Goal: Find specific page/section

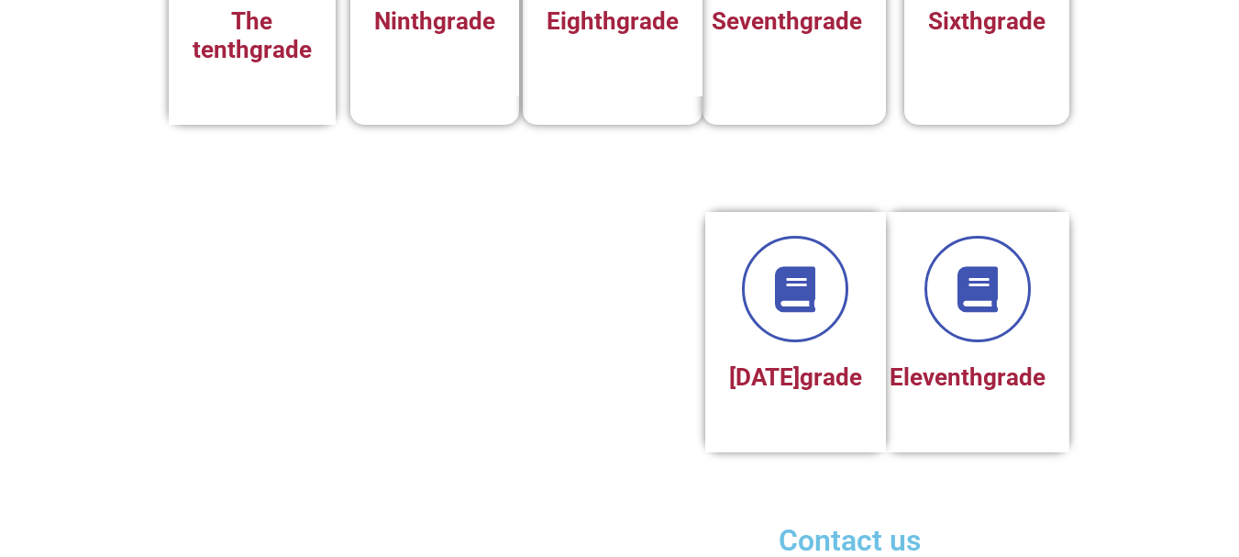
scroll to position [919, 0]
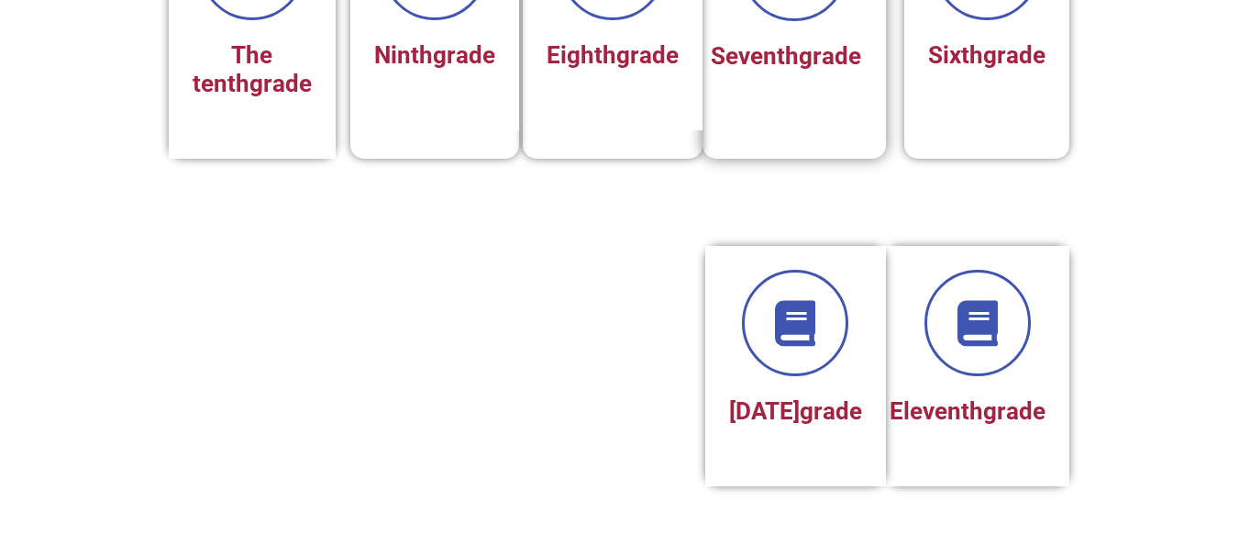
click at [799, 70] on font "grade" at bounding box center [830, 56] width 62 height 28
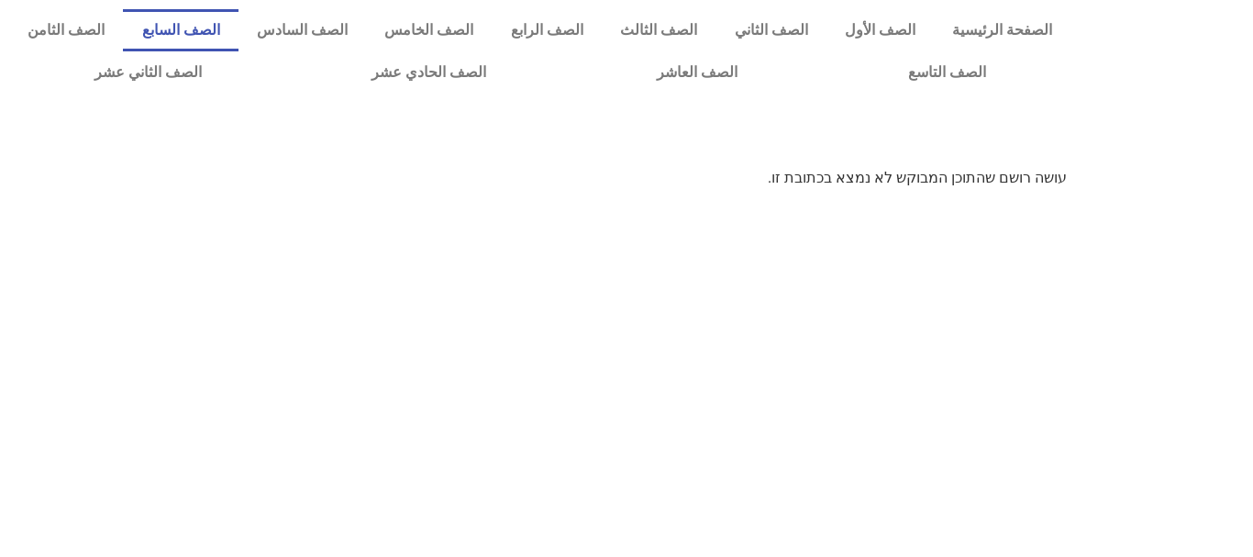
click at [238, 19] on link "الصف السابع" at bounding box center [180, 30] width 115 height 42
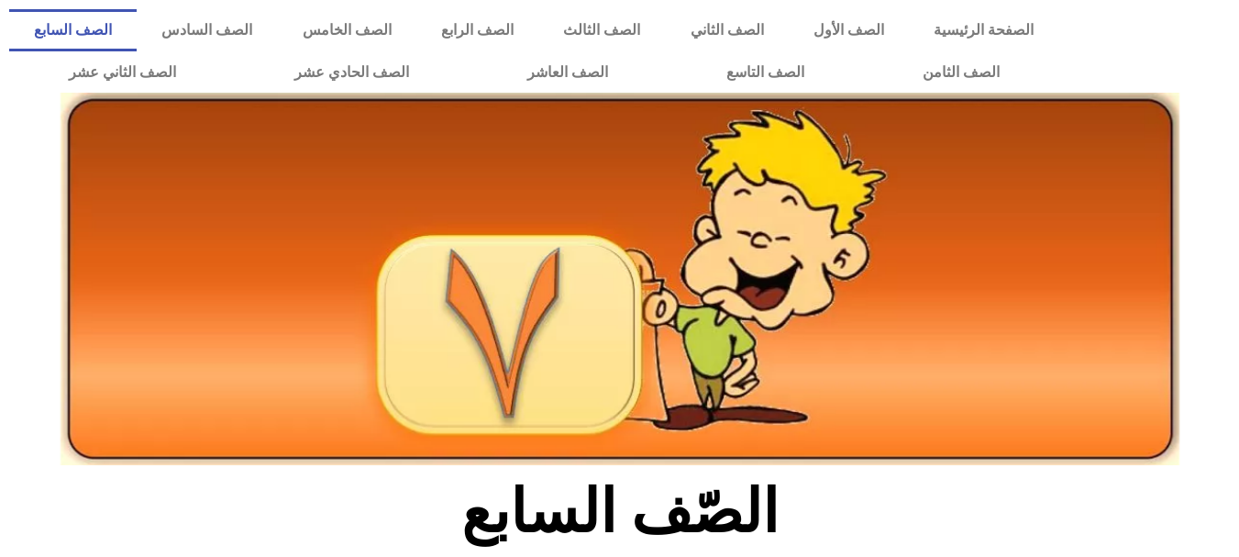
click at [724, 95] on img at bounding box center [620, 279] width 1119 height 372
